Goal: Information Seeking & Learning: Learn about a topic

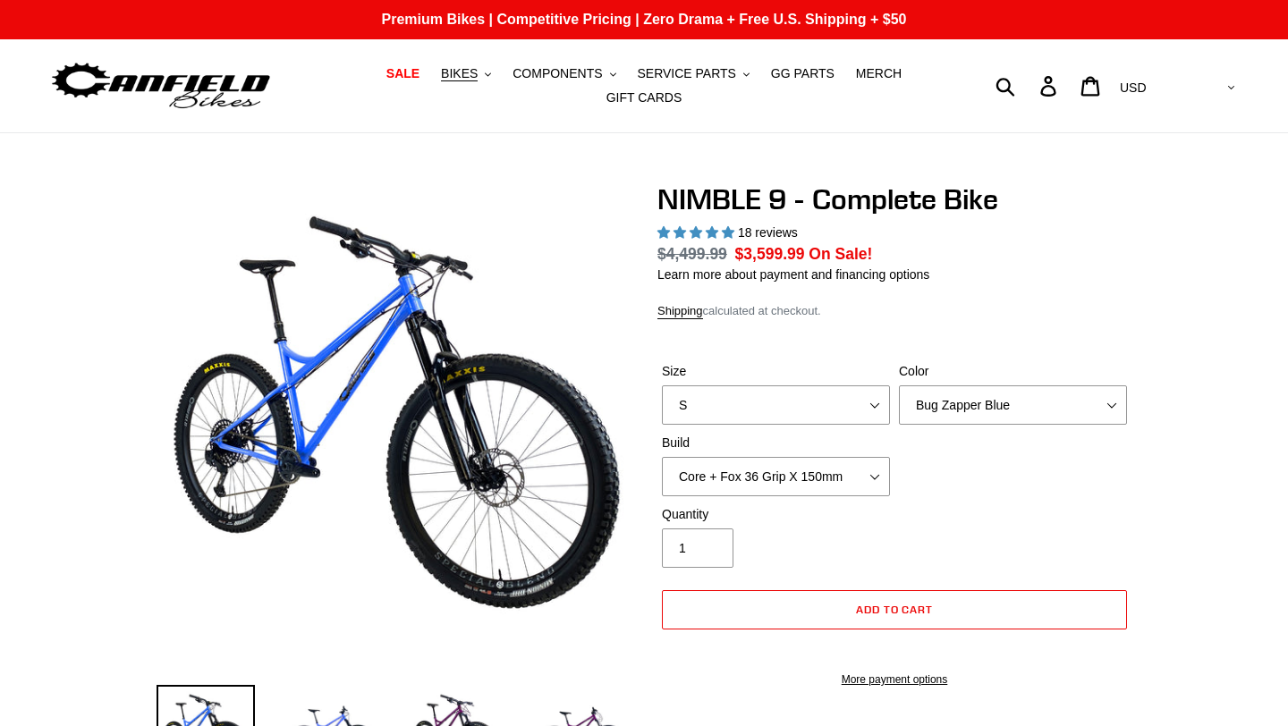
scroll to position [245, 0]
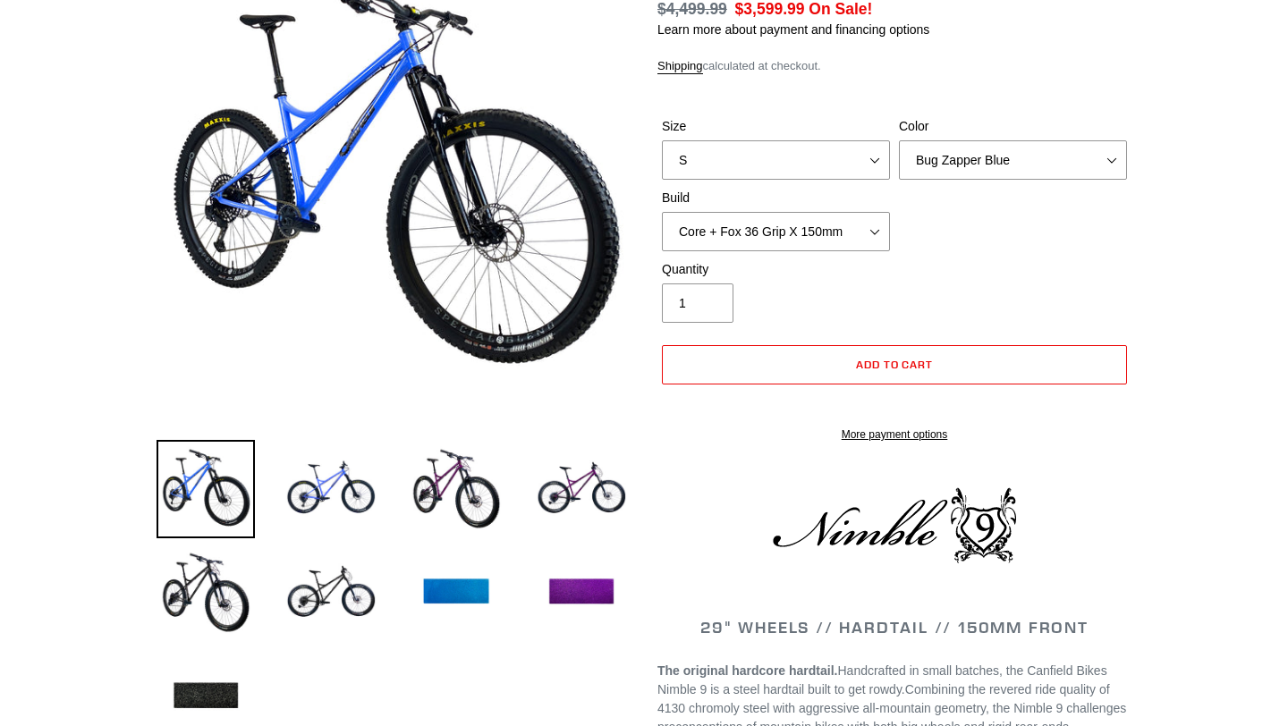
select select "highest-rating"
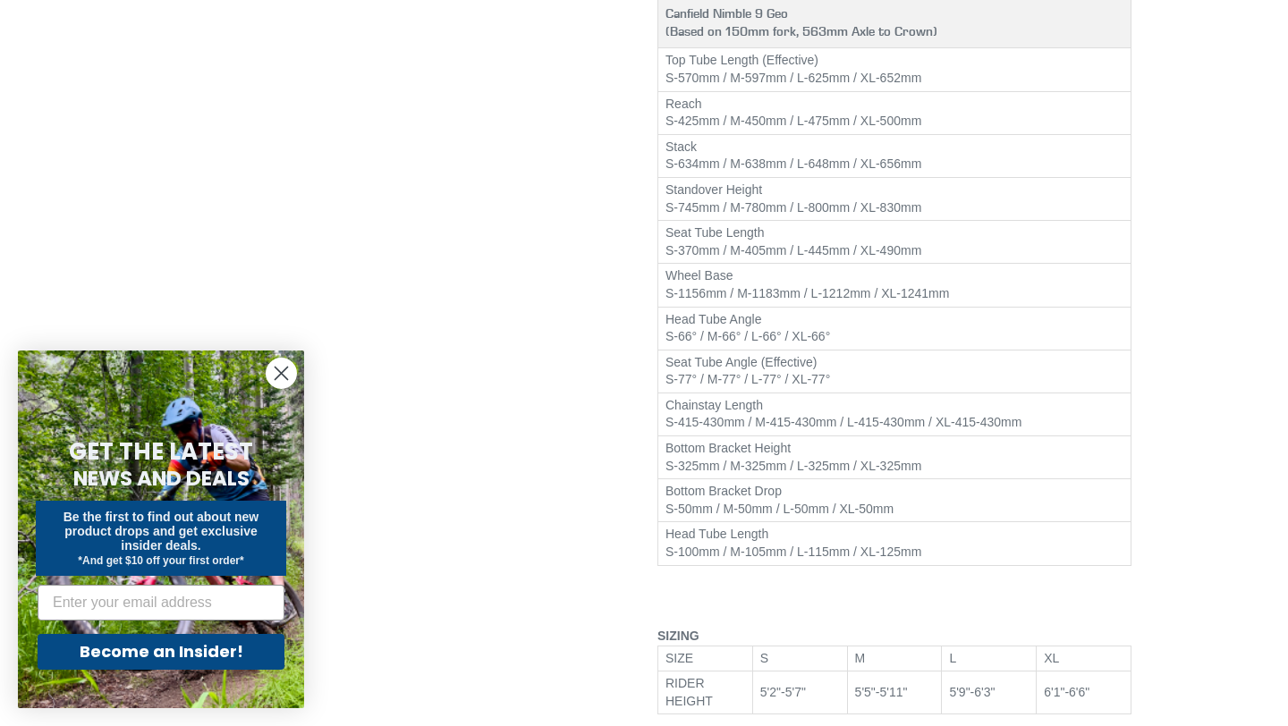
scroll to position [2220, 0]
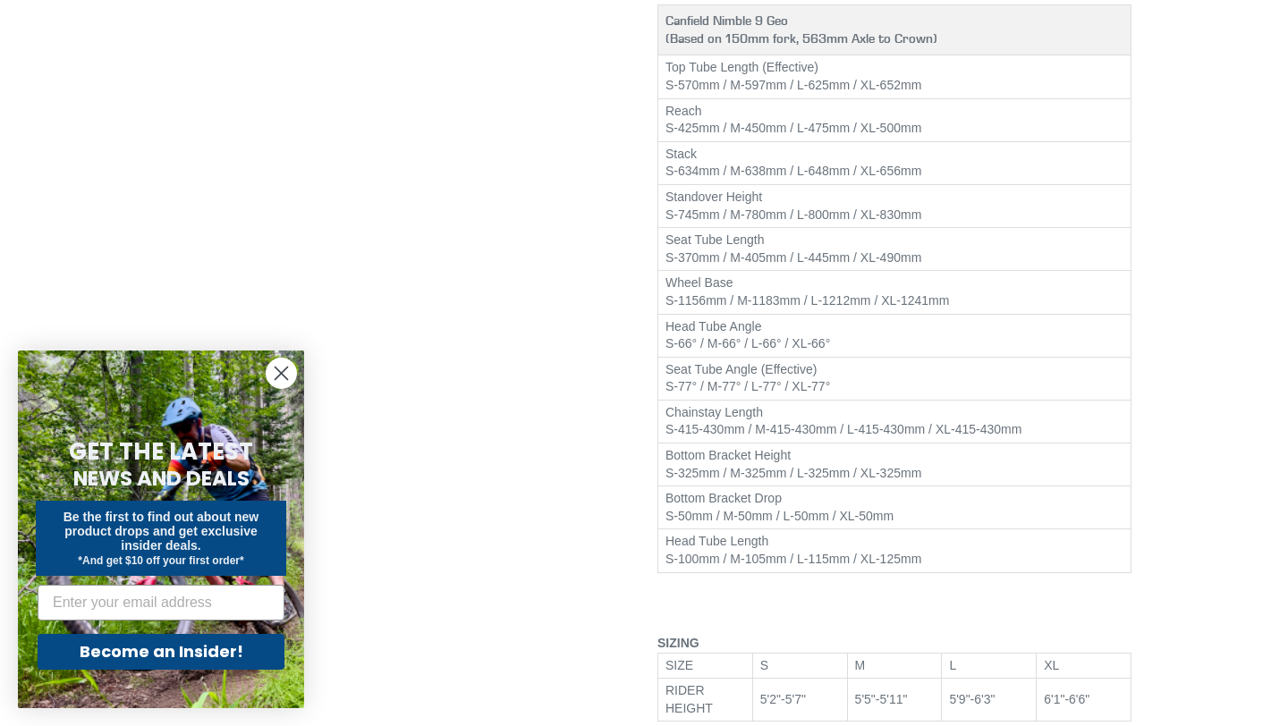
click at [779, 357] on td "Head Tube Angle S-66° / M-66° / L-66° / XL-66°" at bounding box center [894, 335] width 473 height 43
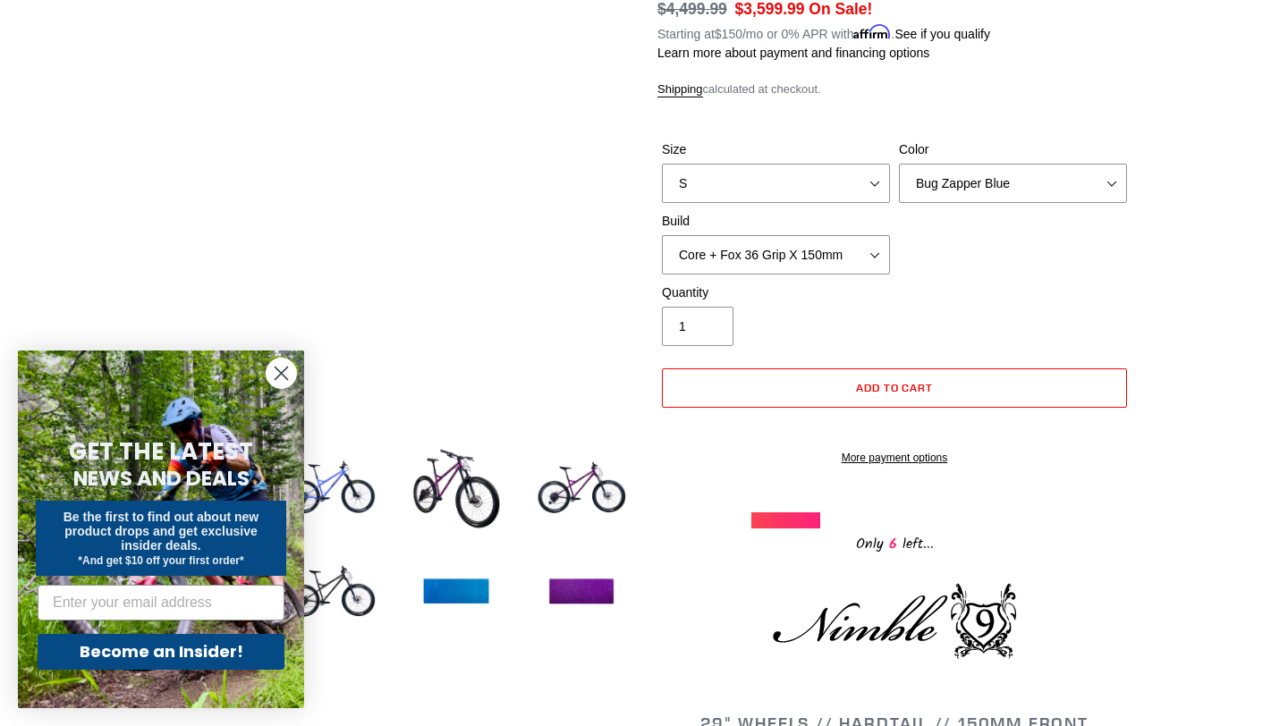
scroll to position [249, 0]
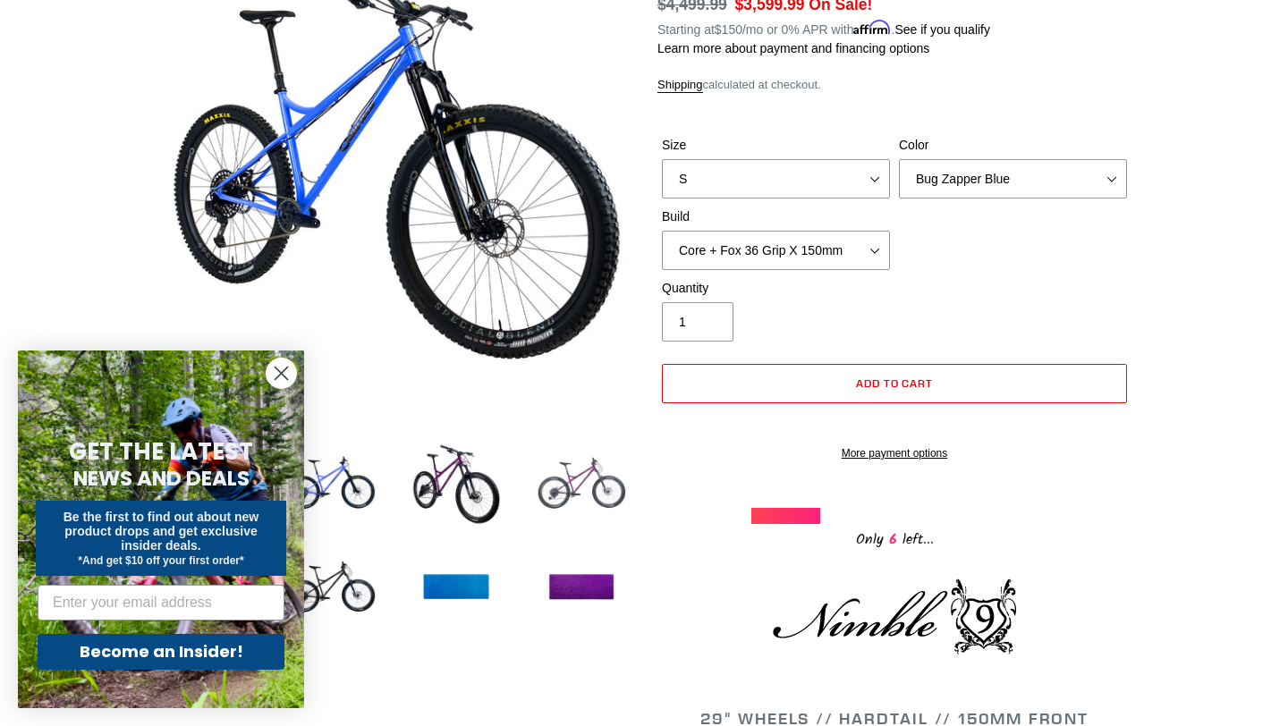
click at [615, 501] on img at bounding box center [581, 485] width 98 height 98
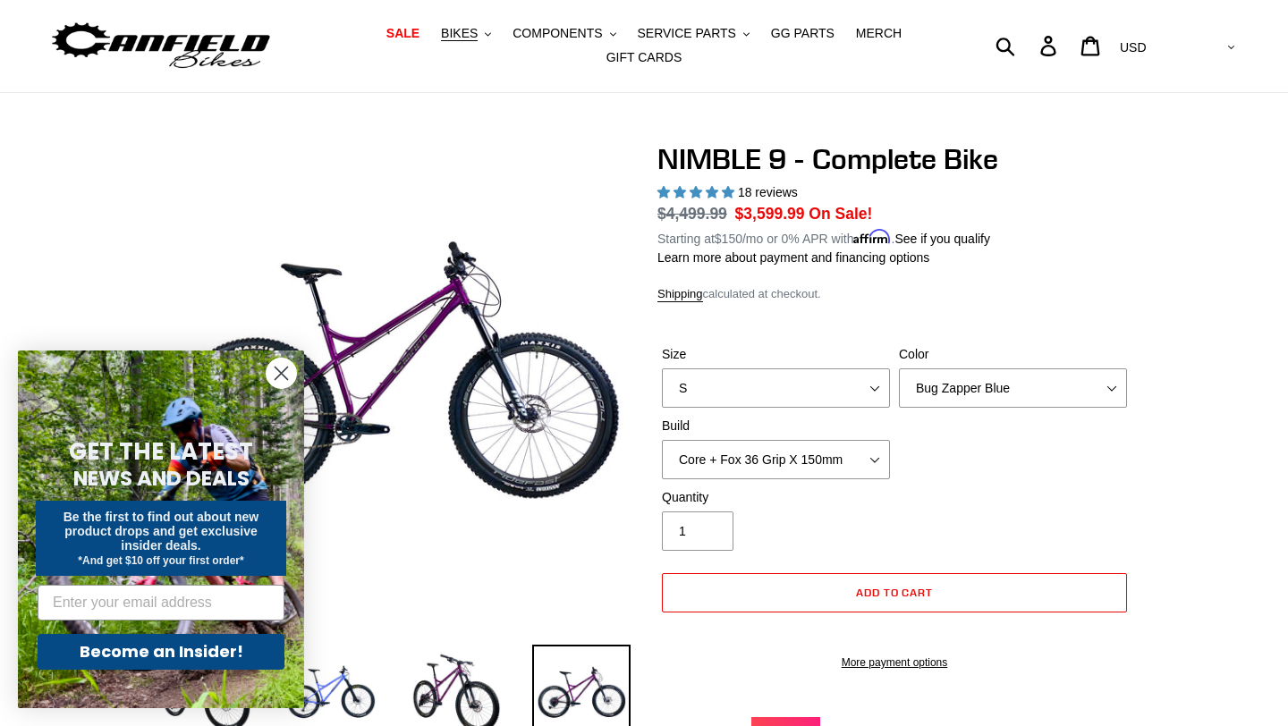
scroll to position [0, 0]
